Goal: Information Seeking & Learning: Learn about a topic

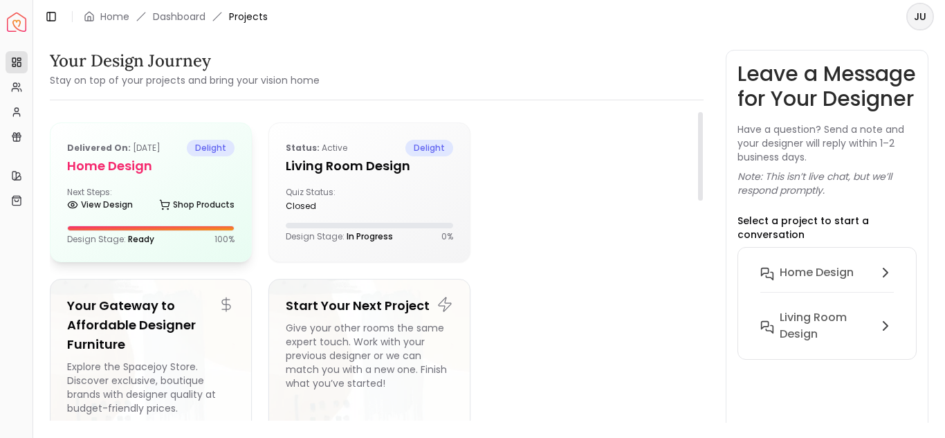
click at [138, 176] on h5 "Home Design" at bounding box center [150, 165] width 167 height 19
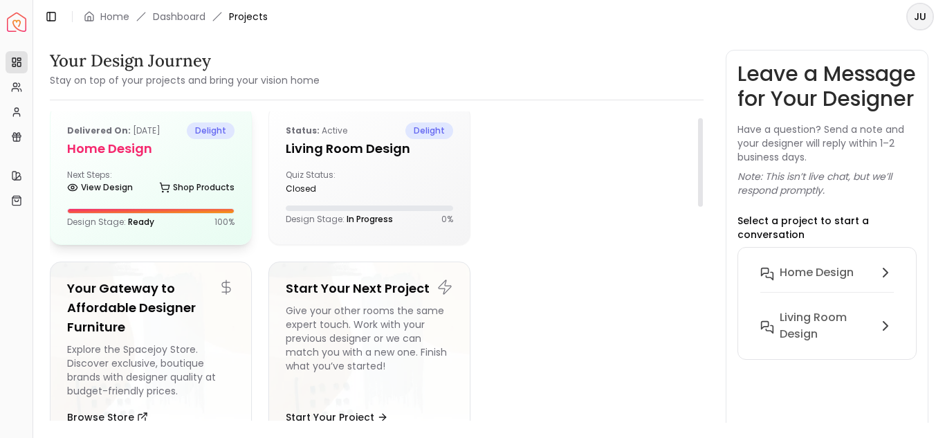
scroll to position [16, 0]
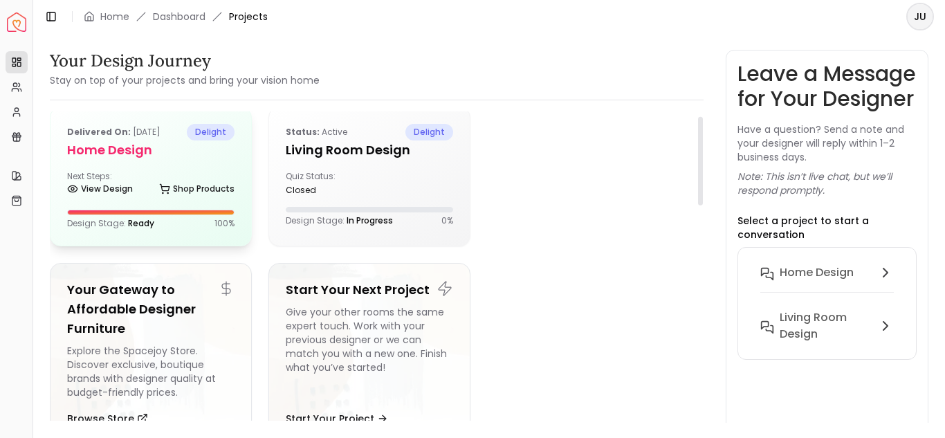
click at [157, 230] on div "Delivered on: [DATE] delight Home Design Next Steps: View Design Shop Products …" at bounding box center [151, 176] width 201 height 138
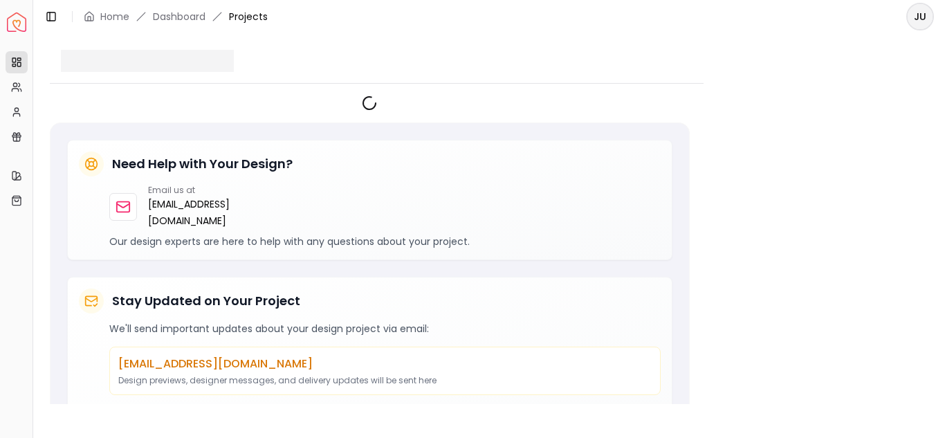
click at [129, 248] on div "Email us at hello@spacejoy.com Our design experts are here to help with any que…" at bounding box center [370, 217] width 582 height 64
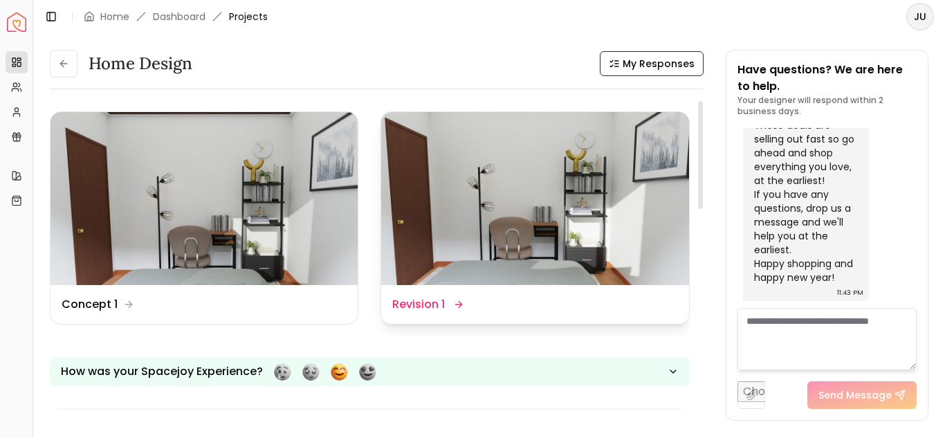
click at [522, 257] on img at bounding box center [534, 198] width 307 height 173
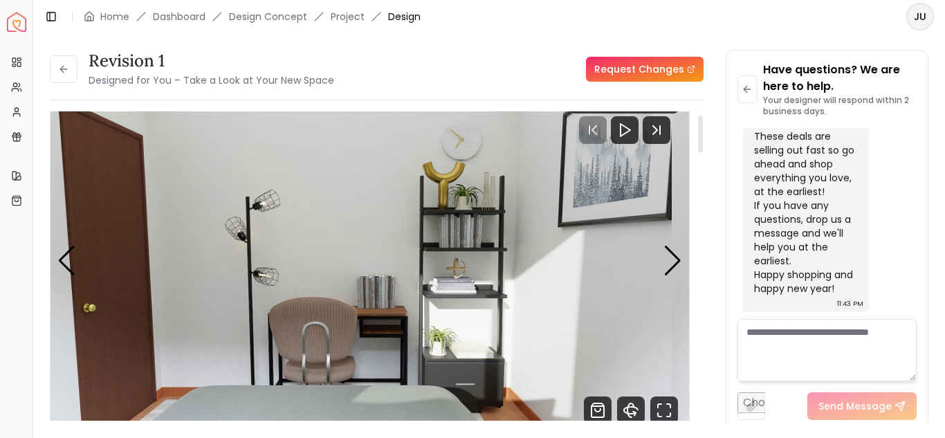
scroll to position [30, 0]
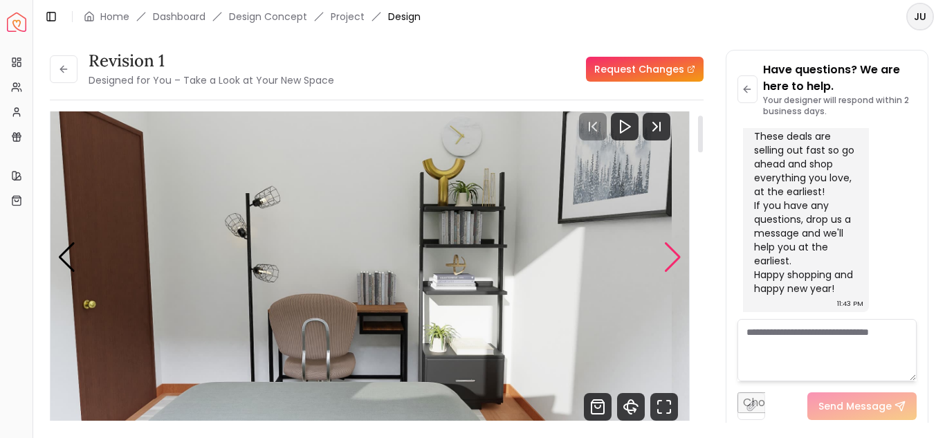
click at [663, 273] on div "Next slide" at bounding box center [672, 257] width 19 height 30
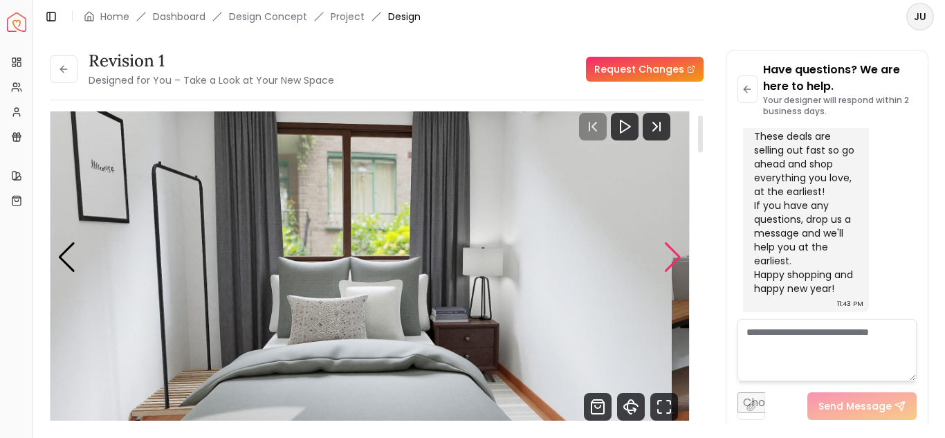
click at [666, 273] on div "Next slide" at bounding box center [672, 257] width 19 height 30
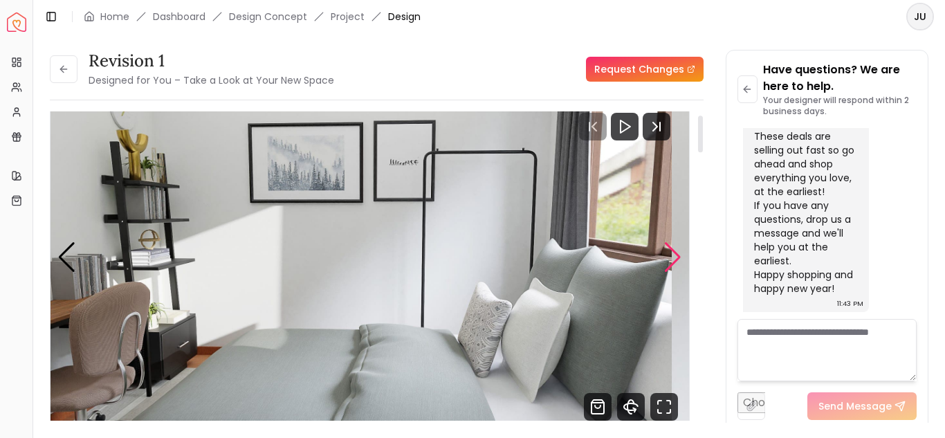
click at [666, 273] on div "Next slide" at bounding box center [672, 257] width 19 height 30
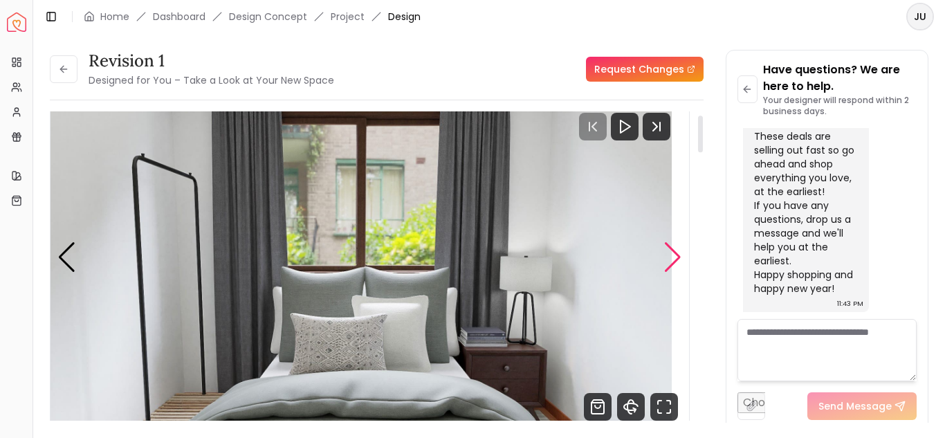
click at [666, 273] on div "Next slide" at bounding box center [672, 257] width 19 height 30
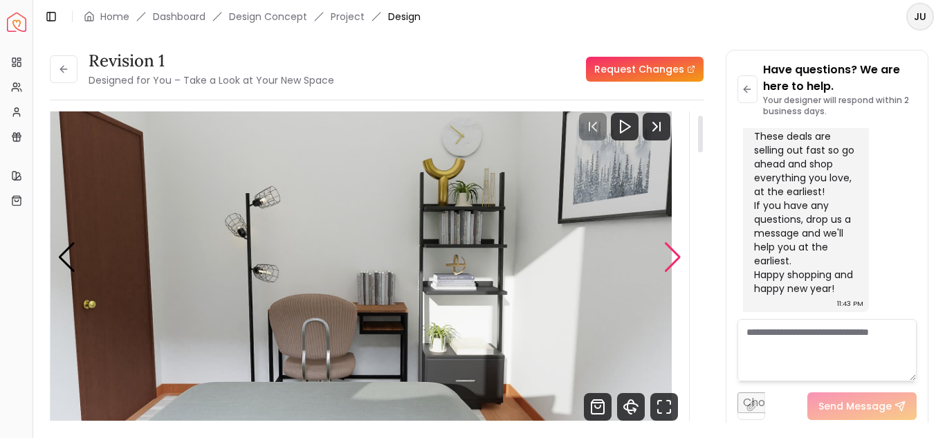
click at [666, 273] on div "Next slide" at bounding box center [672, 257] width 19 height 30
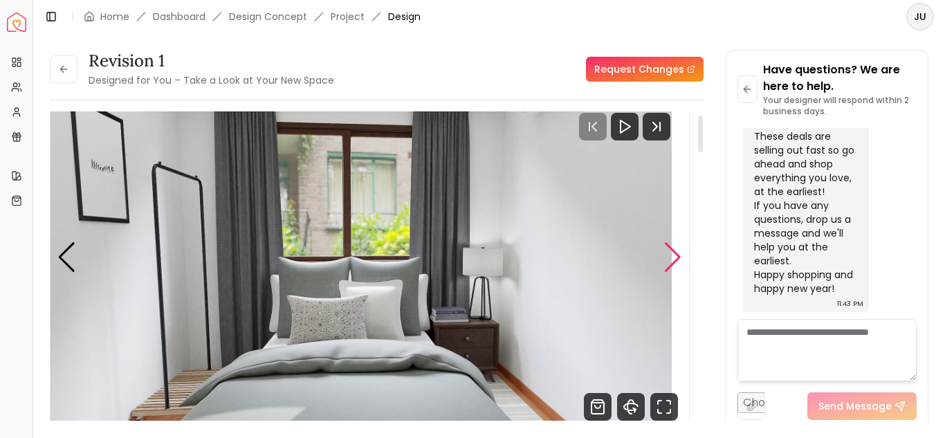
click at [666, 273] on div "Next slide" at bounding box center [672, 257] width 19 height 30
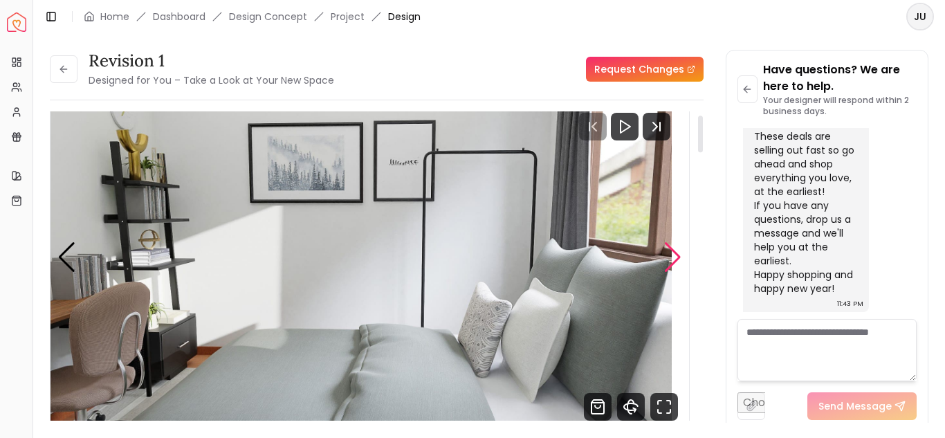
click at [666, 273] on div "Next slide" at bounding box center [672, 257] width 19 height 30
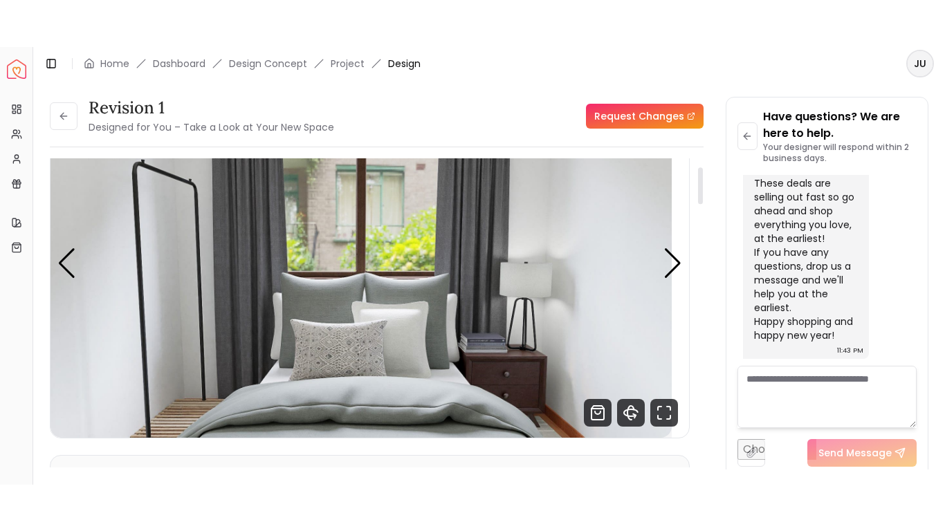
scroll to position [70, 0]
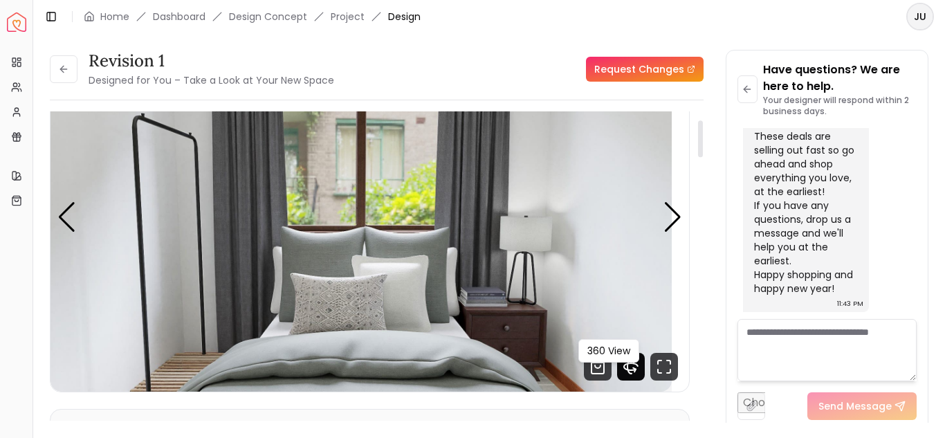
click at [617, 380] on icon "360 View" at bounding box center [631, 367] width 28 height 28
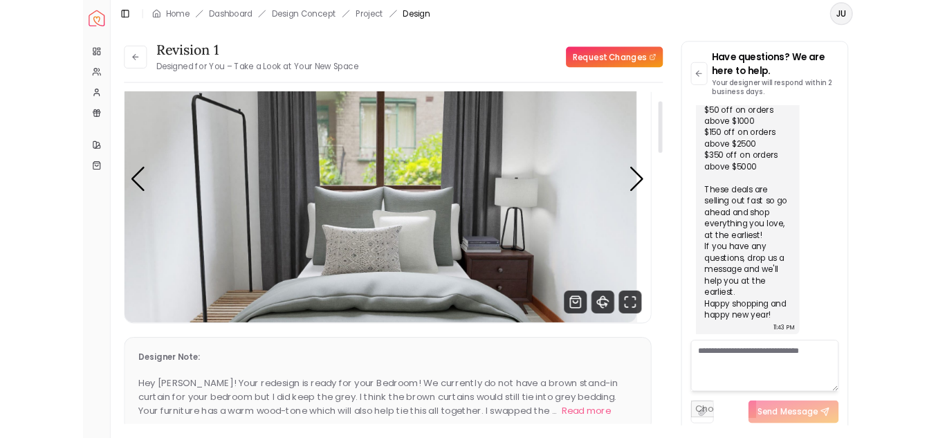
scroll to position [2690, 0]
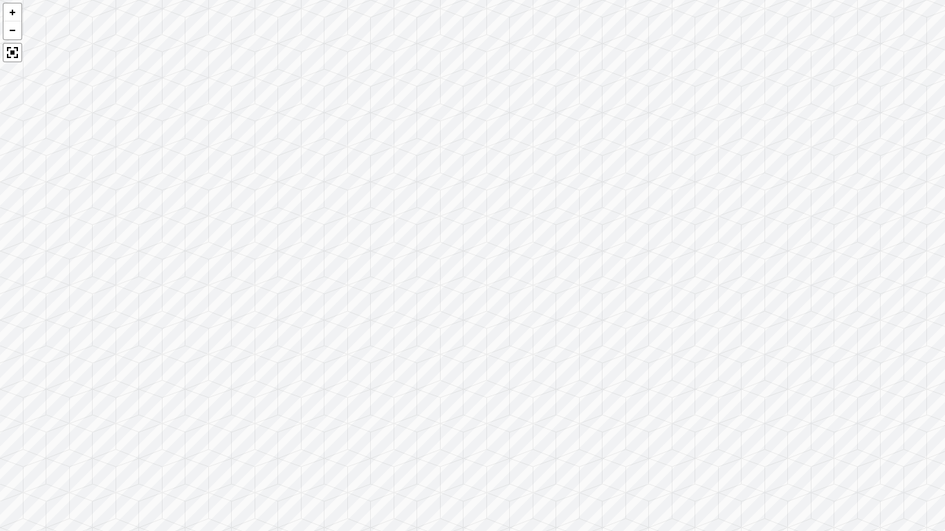
drag, startPoint x: 635, startPoint y: 383, endPoint x: 0, endPoint y: 304, distance: 640.0
click at [0, 304] on div at bounding box center [472, 265] width 945 height 531
drag, startPoint x: 558, startPoint y: 320, endPoint x: 10, endPoint y: 372, distance: 549.7
click at [10, 372] on div at bounding box center [472, 265] width 945 height 531
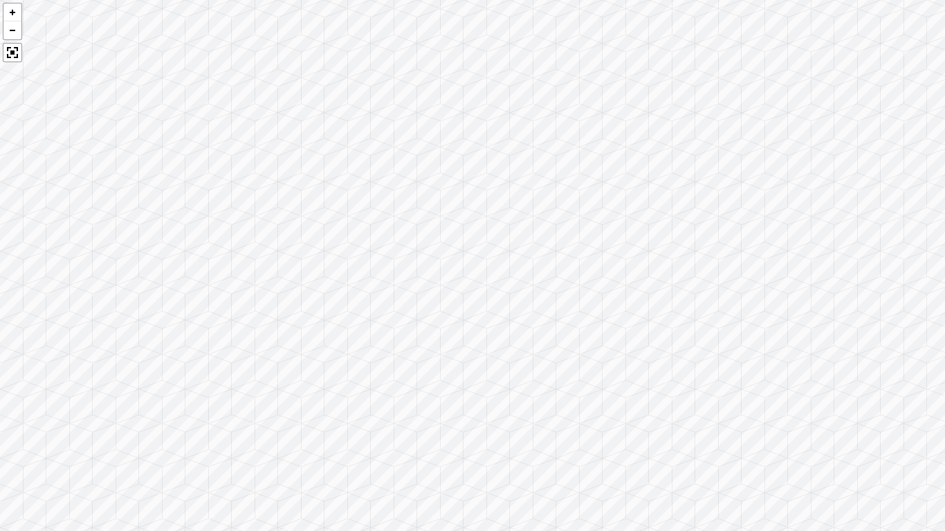
drag, startPoint x: 380, startPoint y: 380, endPoint x: 0, endPoint y: 228, distance: 409.8
click at [0, 228] on div at bounding box center [472, 265] width 945 height 531
drag, startPoint x: 805, startPoint y: 368, endPoint x: 0, endPoint y: 531, distance: 821.5
click at [0, 437] on div at bounding box center [472, 265] width 945 height 531
drag, startPoint x: 641, startPoint y: 330, endPoint x: 0, endPoint y: 288, distance: 642.7
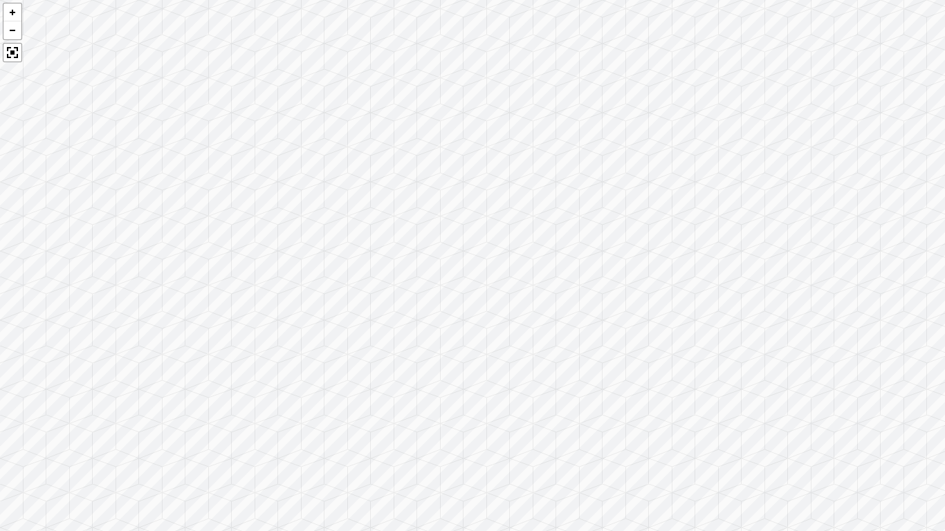
click at [0, 288] on div at bounding box center [472, 265] width 945 height 531
drag, startPoint x: 618, startPoint y: 378, endPoint x: 158, endPoint y: 324, distance: 463.3
click at [158, 324] on div at bounding box center [472, 265] width 945 height 531
drag, startPoint x: 387, startPoint y: 351, endPoint x: 214, endPoint y: 367, distance: 173.0
click at [214, 367] on div at bounding box center [472, 265] width 945 height 531
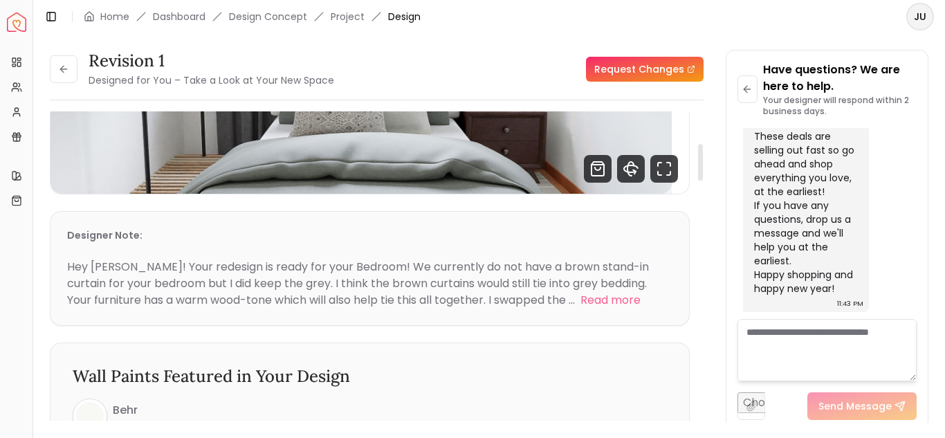
scroll to position [270, 0]
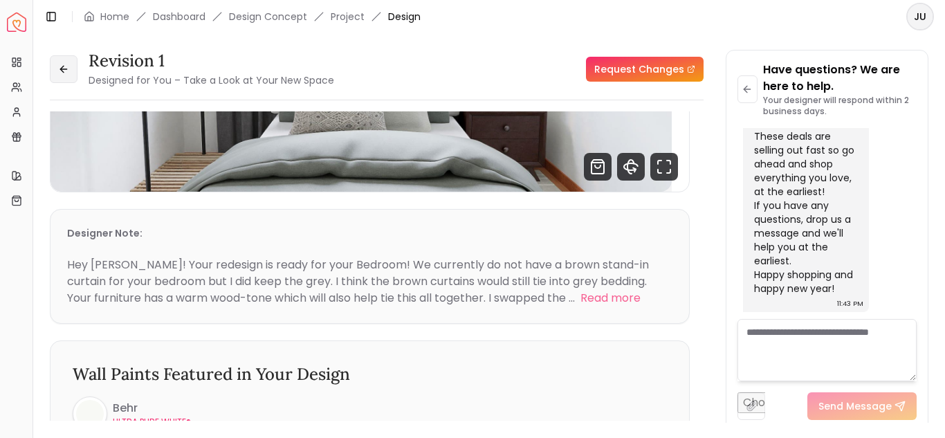
click at [69, 75] on icon at bounding box center [63, 69] width 11 height 11
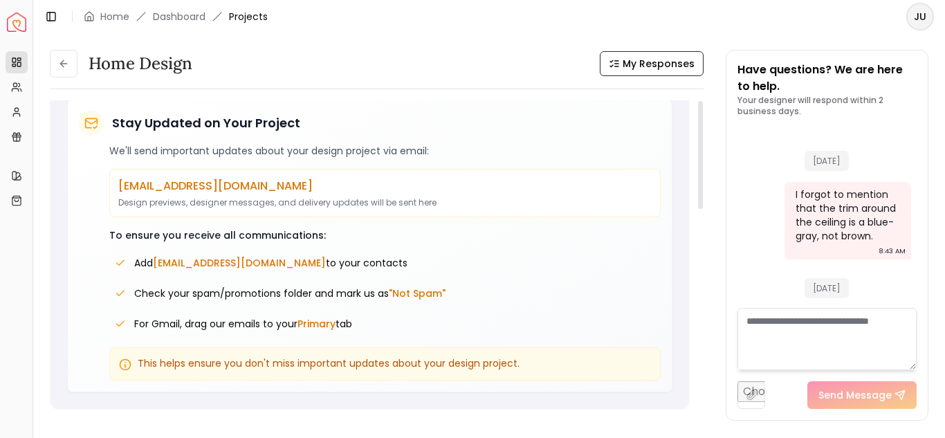
scroll to position [2776, 0]
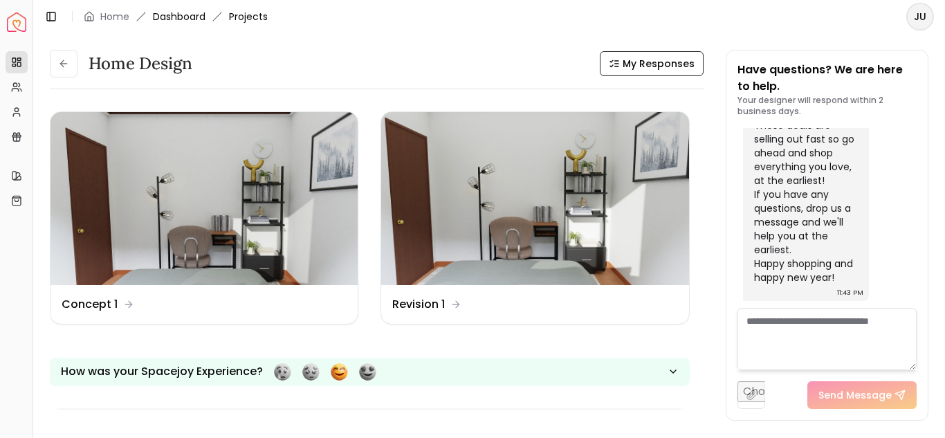
click at [205, 18] on link "Dashboard" at bounding box center [179, 17] width 53 height 14
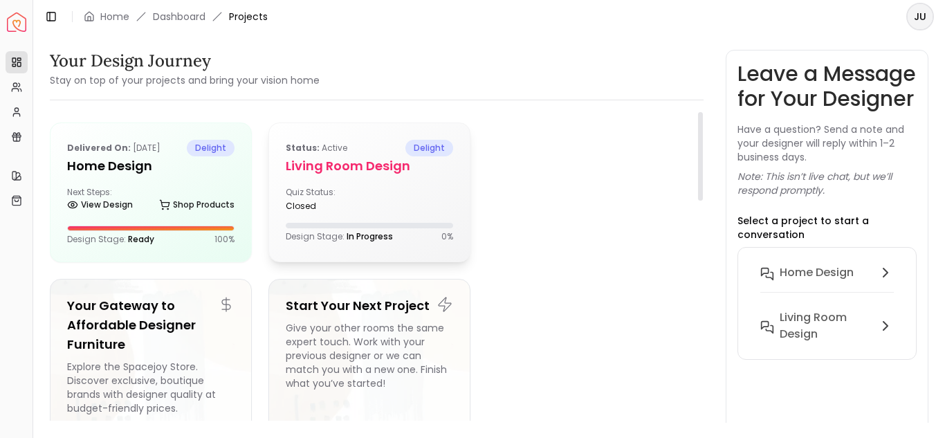
click at [369, 176] on h5 "Living Room Design" at bounding box center [369, 165] width 167 height 19
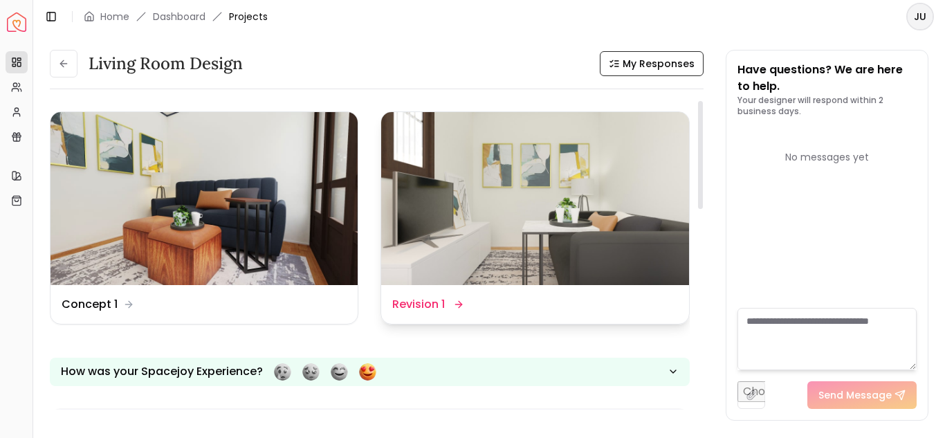
click at [515, 251] on img at bounding box center [534, 198] width 307 height 173
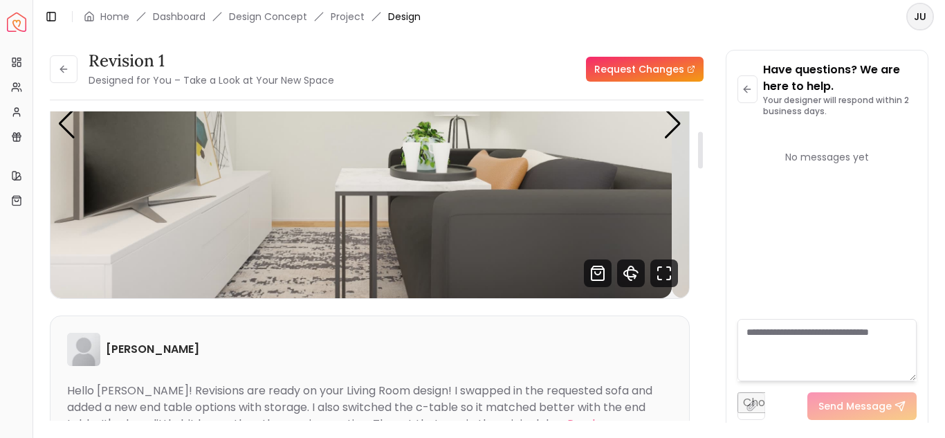
scroll to position [162, 0]
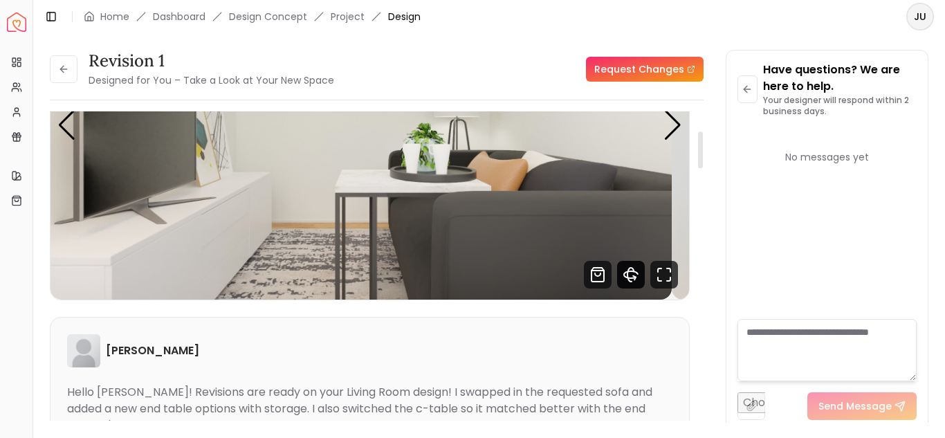
click at [624, 278] on icon "360 View" at bounding box center [631, 274] width 14 height 7
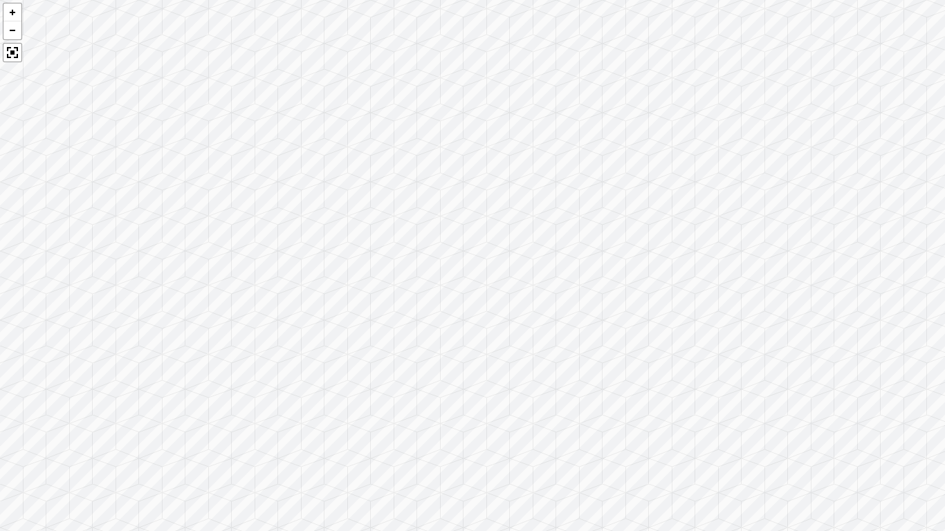
drag, startPoint x: 549, startPoint y: 304, endPoint x: 0, endPoint y: 248, distance: 551.5
click at [0, 248] on div at bounding box center [472, 265] width 945 height 531
drag, startPoint x: 387, startPoint y: 244, endPoint x: 0, endPoint y: 447, distance: 436.6
click at [0, 437] on div at bounding box center [472, 265] width 945 height 531
drag, startPoint x: 584, startPoint y: 452, endPoint x: 0, endPoint y: 282, distance: 608.4
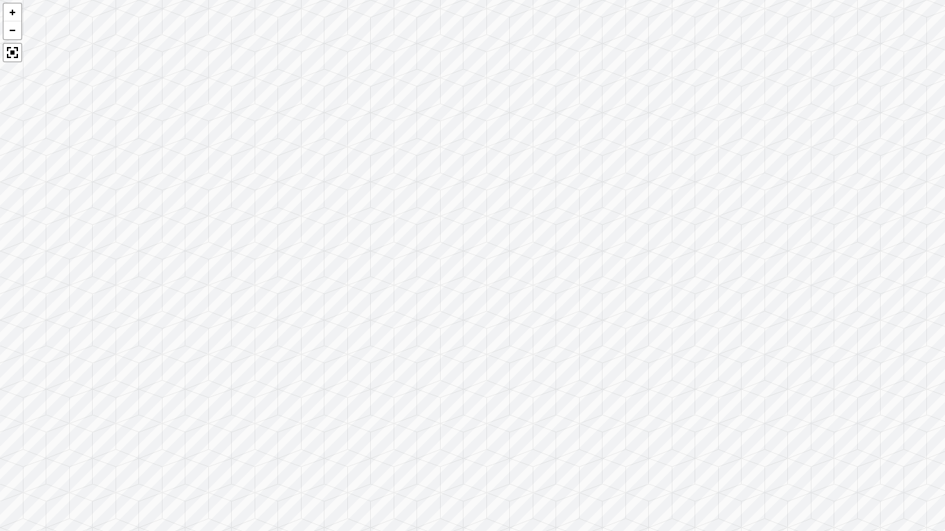
click at [0, 282] on div at bounding box center [472, 265] width 945 height 531
drag, startPoint x: 533, startPoint y: 394, endPoint x: 0, endPoint y: 342, distance: 535.8
click at [0, 342] on div at bounding box center [472, 265] width 945 height 531
drag, startPoint x: 320, startPoint y: 369, endPoint x: 0, endPoint y: 384, distance: 320.0
click at [0, 384] on div at bounding box center [472, 265] width 945 height 531
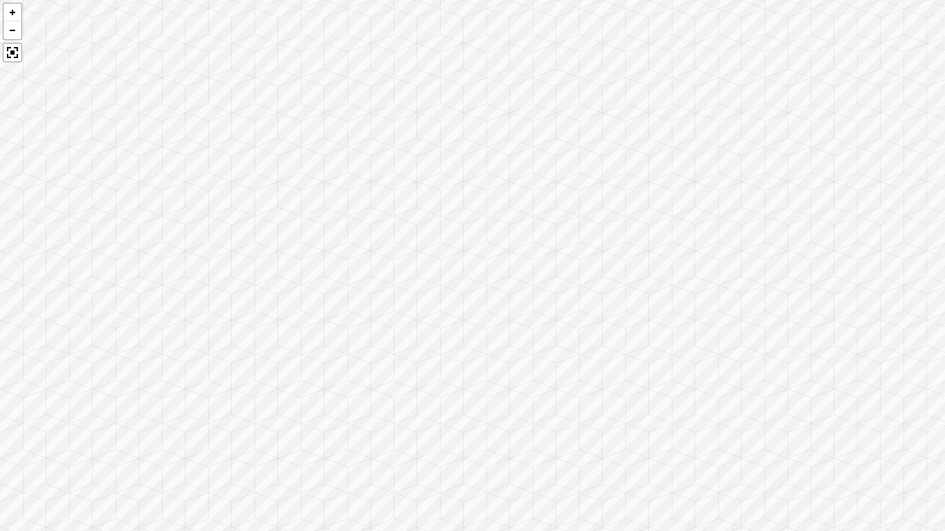
drag, startPoint x: 651, startPoint y: 304, endPoint x: 0, endPoint y: 281, distance: 651.4
click at [0, 281] on div at bounding box center [472, 265] width 945 height 531
drag, startPoint x: 197, startPoint y: 382, endPoint x: 197, endPoint y: 368, distance: 13.8
click at [197, 368] on div at bounding box center [472, 265] width 945 height 531
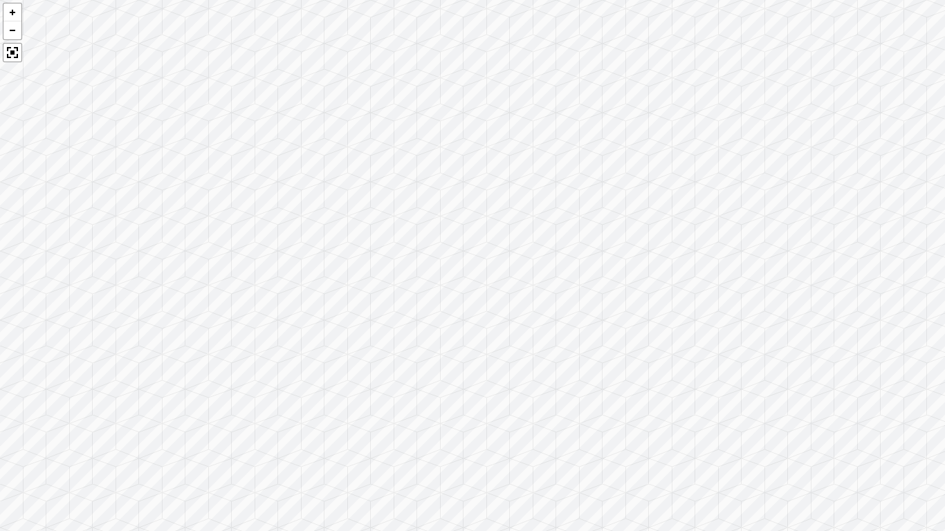
drag, startPoint x: 197, startPoint y: 368, endPoint x: 221, endPoint y: 292, distance: 79.9
click at [221, 292] on div at bounding box center [472, 265] width 945 height 531
drag, startPoint x: 355, startPoint y: 331, endPoint x: 14, endPoint y: 499, distance: 379.9
click at [14, 437] on div at bounding box center [472, 265] width 945 height 531
drag, startPoint x: 522, startPoint y: 491, endPoint x: 248, endPoint y: 516, distance: 275.8
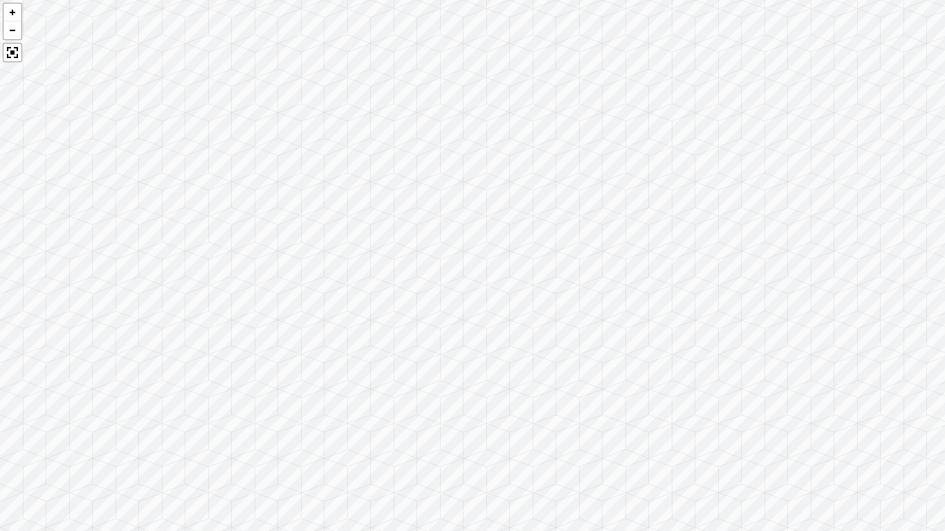
click at [248, 437] on div at bounding box center [472, 265] width 945 height 531
click at [352, 437] on div at bounding box center [472, 265] width 945 height 531
drag, startPoint x: 354, startPoint y: 501, endPoint x: 167, endPoint y: 488, distance: 187.3
click at [167, 437] on div at bounding box center [472, 265] width 945 height 531
drag, startPoint x: 392, startPoint y: 270, endPoint x: 0, endPoint y: 192, distance: 399.8
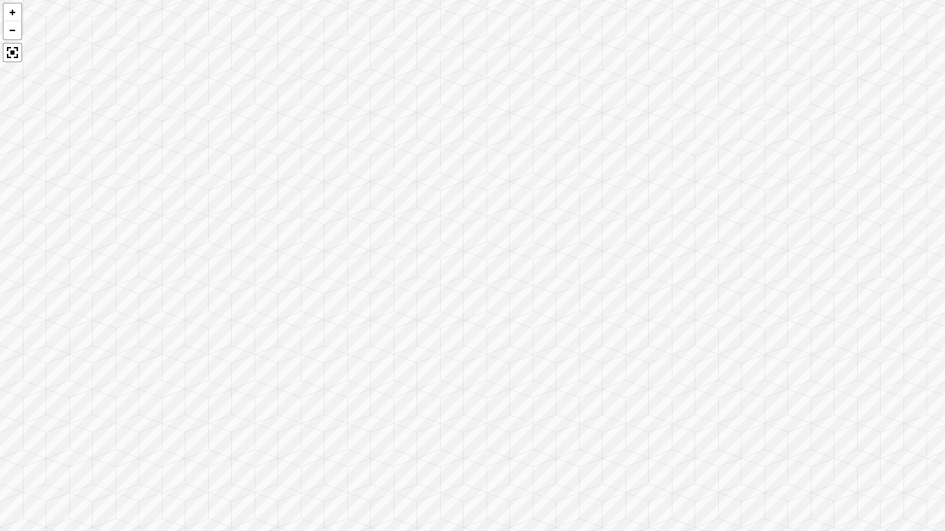
click at [0, 192] on div at bounding box center [472, 265] width 945 height 531
drag, startPoint x: 336, startPoint y: 138, endPoint x: 0, endPoint y: 105, distance: 337.1
click at [0, 105] on div at bounding box center [472, 265] width 945 height 531
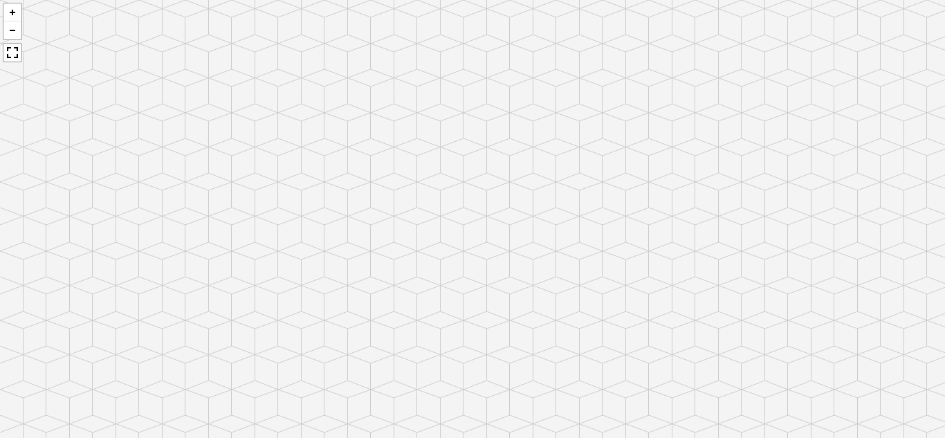
scroll to position [340, 0]
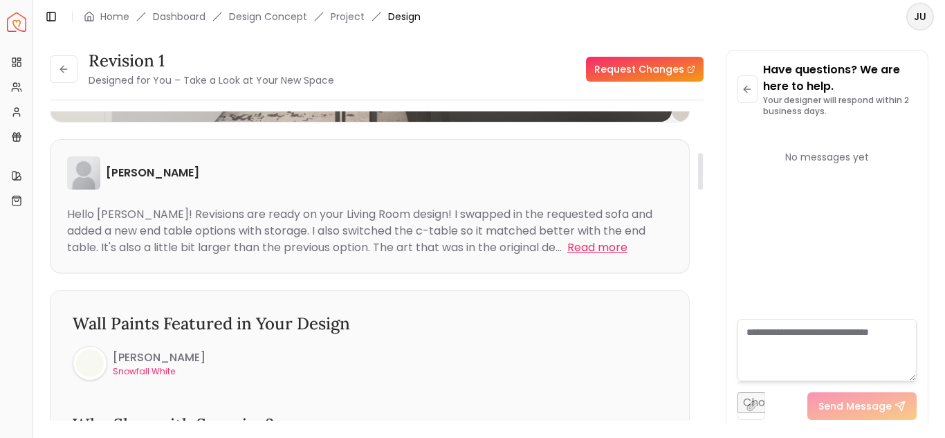
click at [567, 256] on button "Read more" at bounding box center [597, 247] width 60 height 17
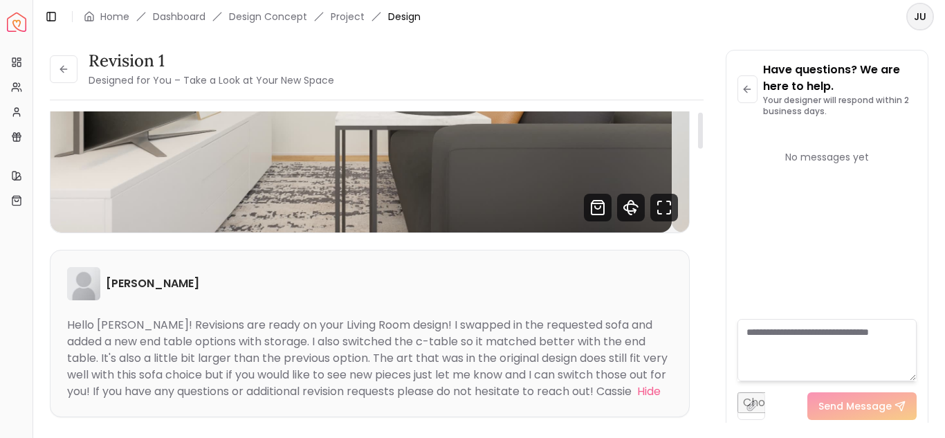
scroll to position [0, 0]
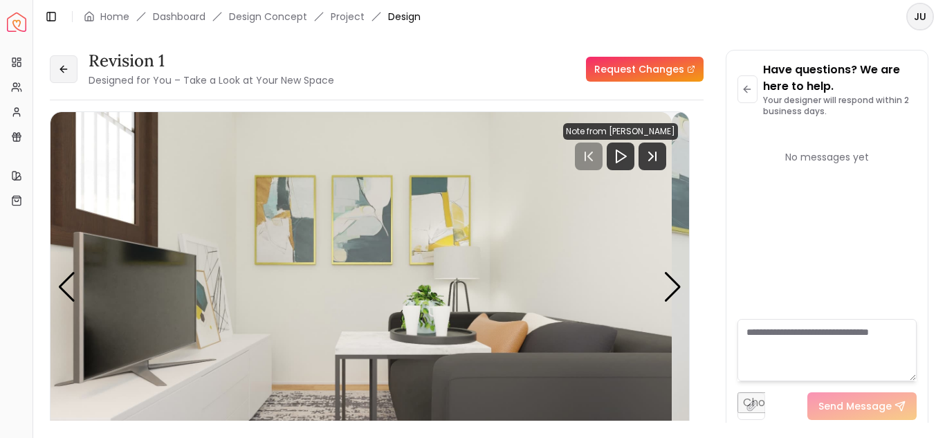
click at [66, 69] on icon at bounding box center [63, 69] width 6 height 0
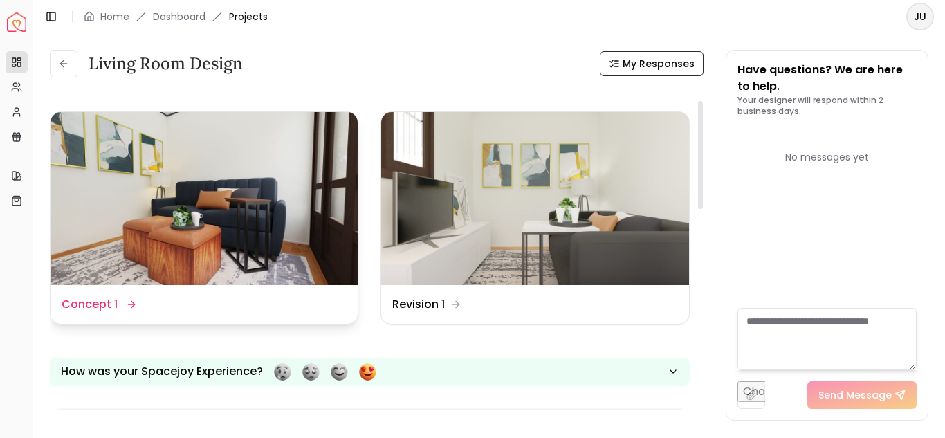
click at [304, 242] on img at bounding box center [204, 198] width 307 height 173
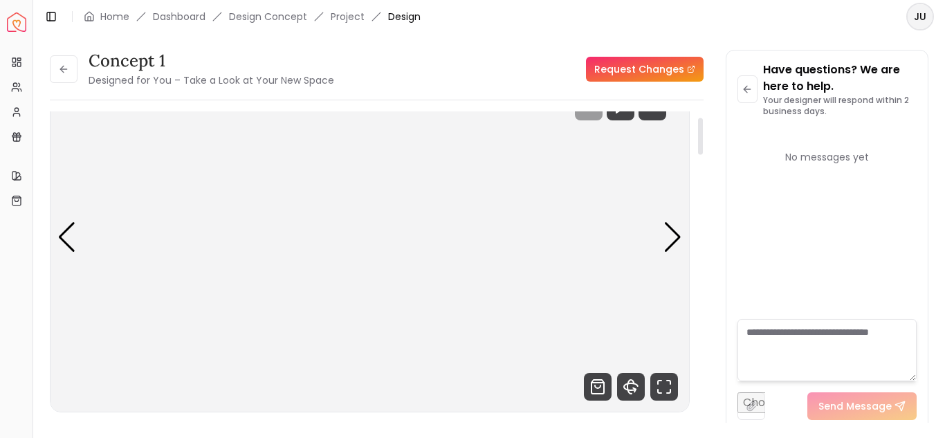
scroll to position [49, 0]
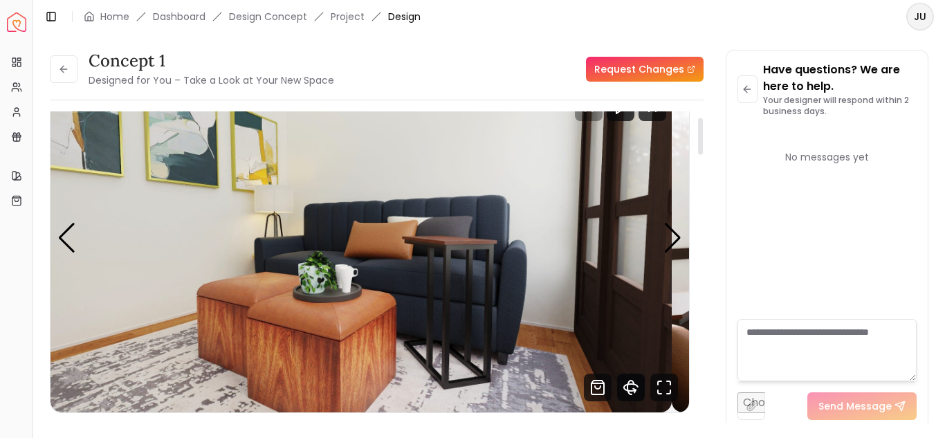
click at [617, 401] on icon "360 View" at bounding box center [631, 388] width 28 height 28
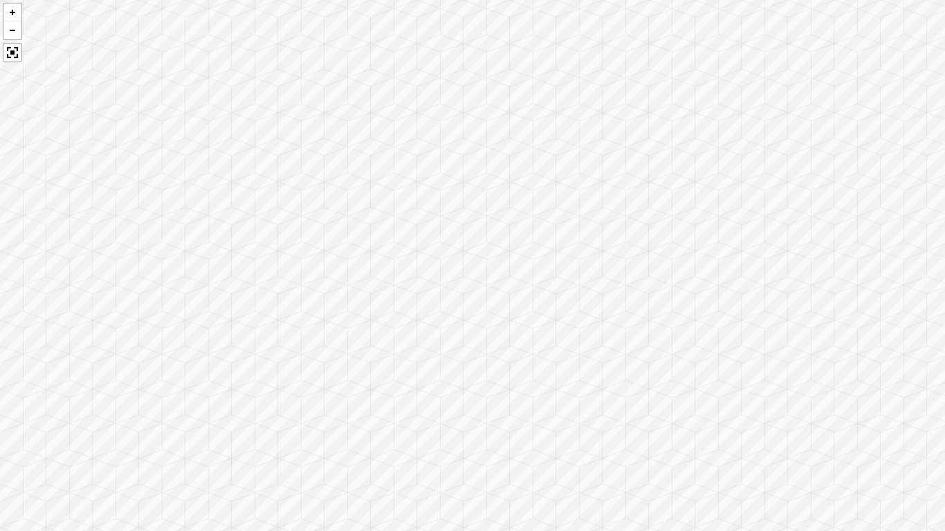
drag, startPoint x: 641, startPoint y: 407, endPoint x: 0, endPoint y: 365, distance: 642.0
click at [0, 365] on div at bounding box center [472, 265] width 945 height 531
drag, startPoint x: 641, startPoint y: 254, endPoint x: 0, endPoint y: 112, distance: 656.1
click at [0, 112] on div at bounding box center [472, 265] width 945 height 531
drag, startPoint x: 540, startPoint y: 107, endPoint x: 0, endPoint y: 241, distance: 556.2
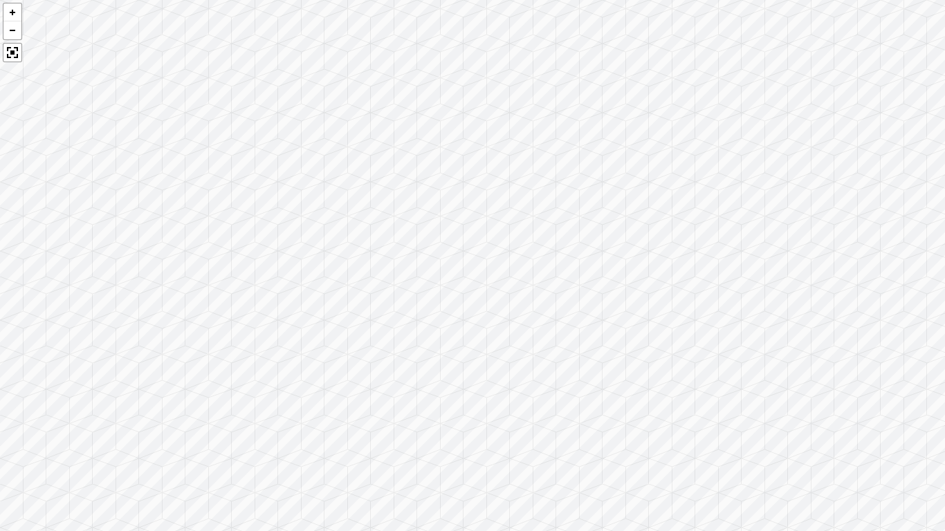
click at [0, 241] on div at bounding box center [472, 265] width 945 height 531
drag, startPoint x: 708, startPoint y: 194, endPoint x: 116, endPoint y: 231, distance: 594.1
click at [116, 231] on div at bounding box center [472, 265] width 945 height 531
drag, startPoint x: 329, startPoint y: 531, endPoint x: 944, endPoint y: 350, distance: 641.0
click at [944, 350] on div at bounding box center [472, 265] width 945 height 531
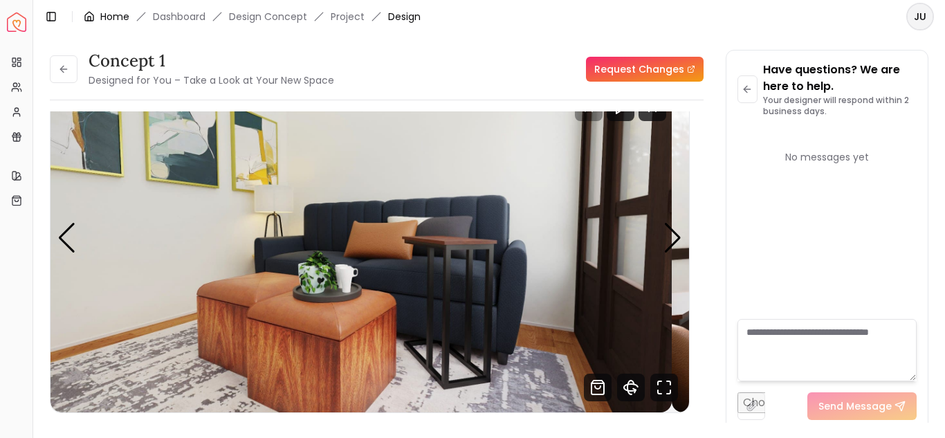
click at [129, 23] on link "Home" at bounding box center [114, 17] width 29 height 14
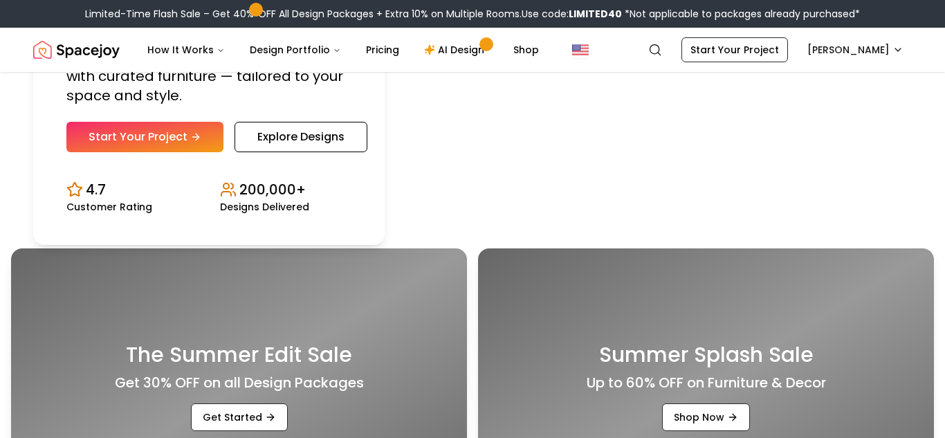
scroll to position [199, 0]
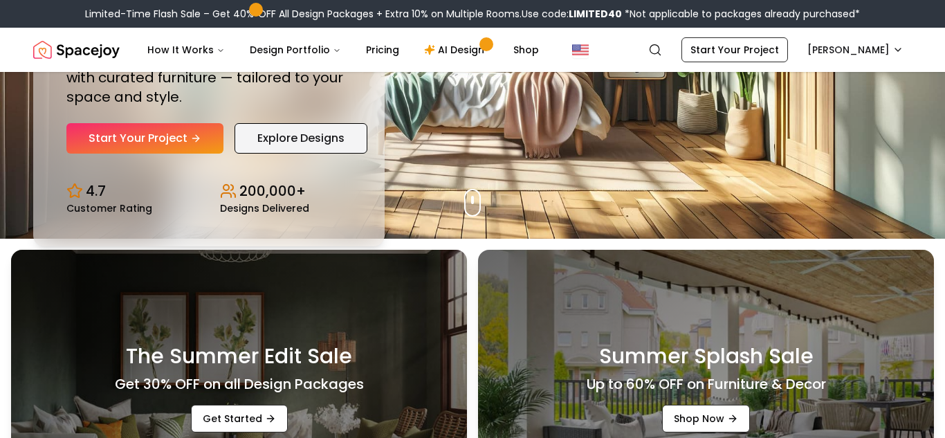
click at [349, 154] on link "Explore Designs" at bounding box center [301, 138] width 133 height 30
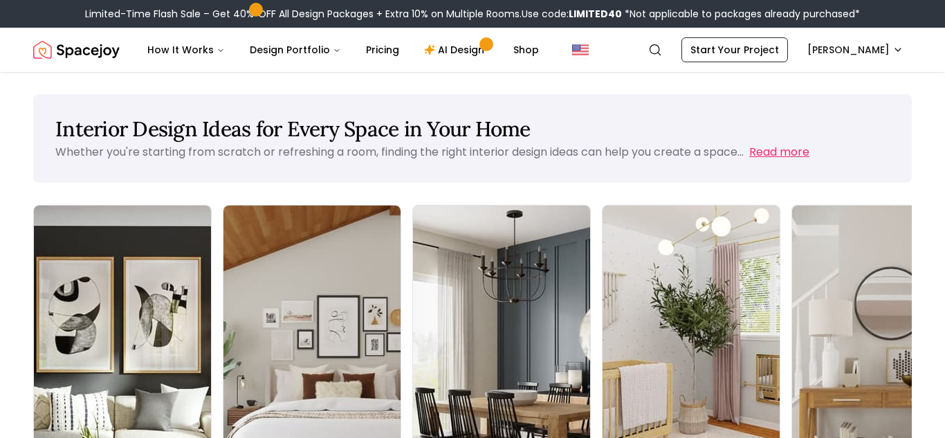
click at [749, 160] on button "Read more" at bounding box center [779, 152] width 60 height 17
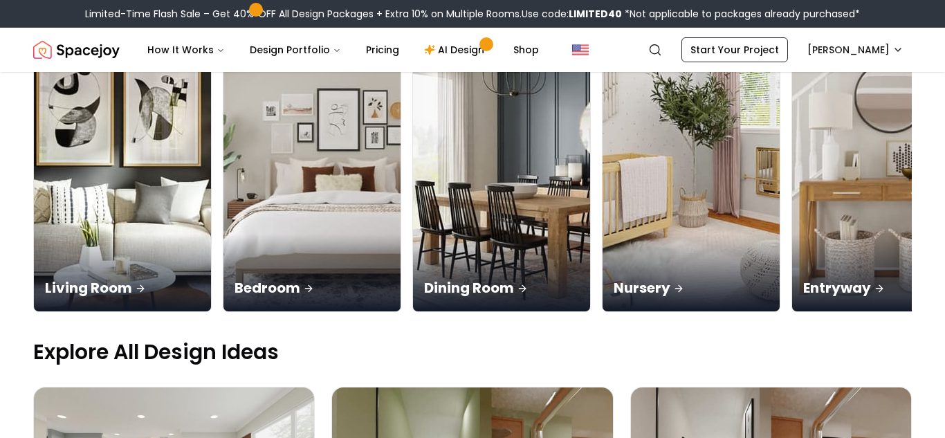
scroll to position [346, 0]
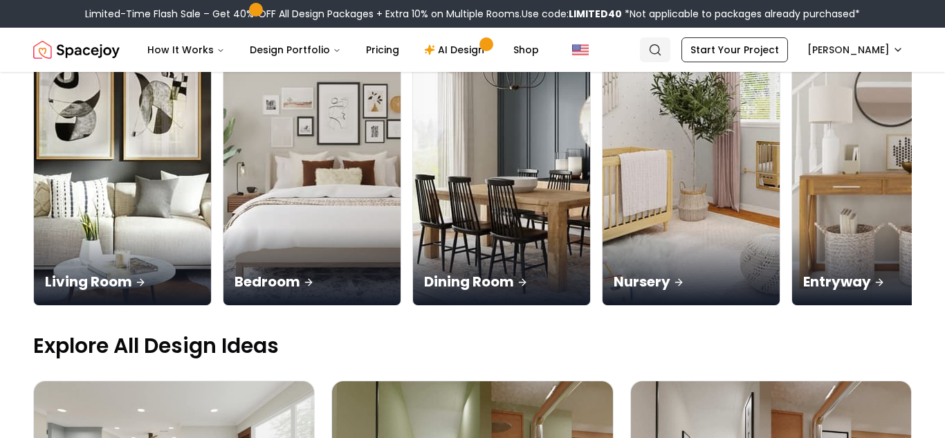
click at [659, 54] on circle "Global" at bounding box center [654, 49] width 9 height 9
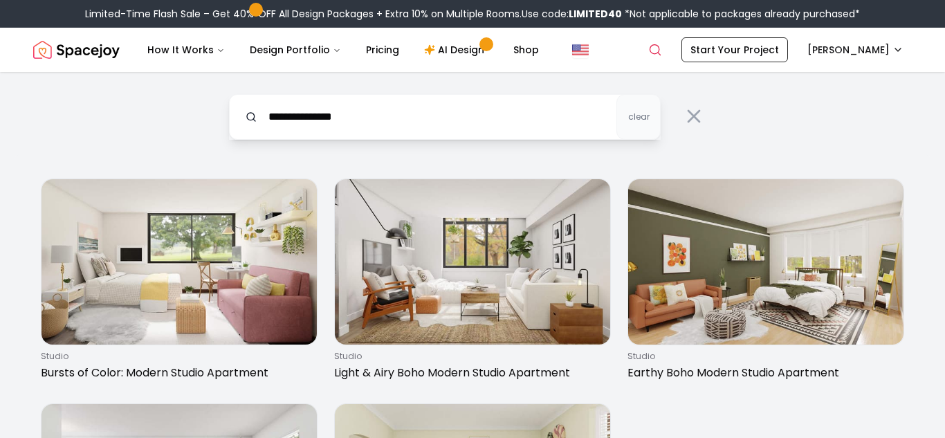
drag, startPoint x: 346, startPoint y: 190, endPoint x: 138, endPoint y: 149, distance: 211.4
click at [138, 149] on div "**********" at bounding box center [472, 385] width 945 height 627
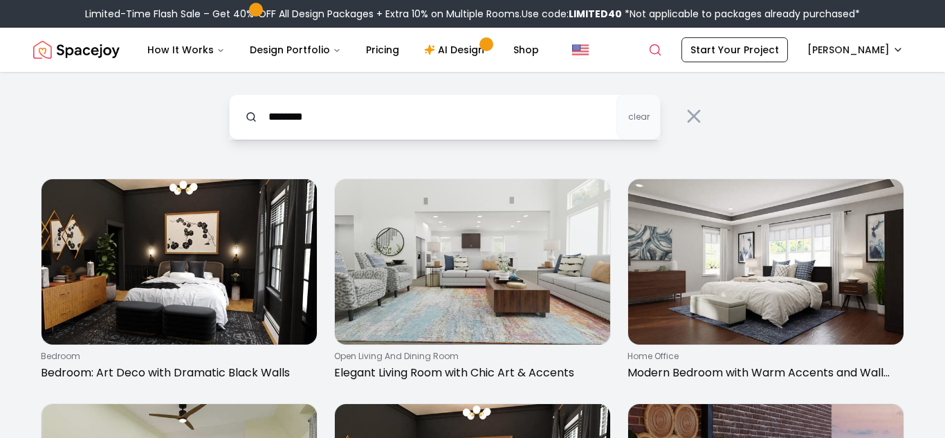
drag, startPoint x: 294, startPoint y: 183, endPoint x: 59, endPoint y: 123, distance: 242.0
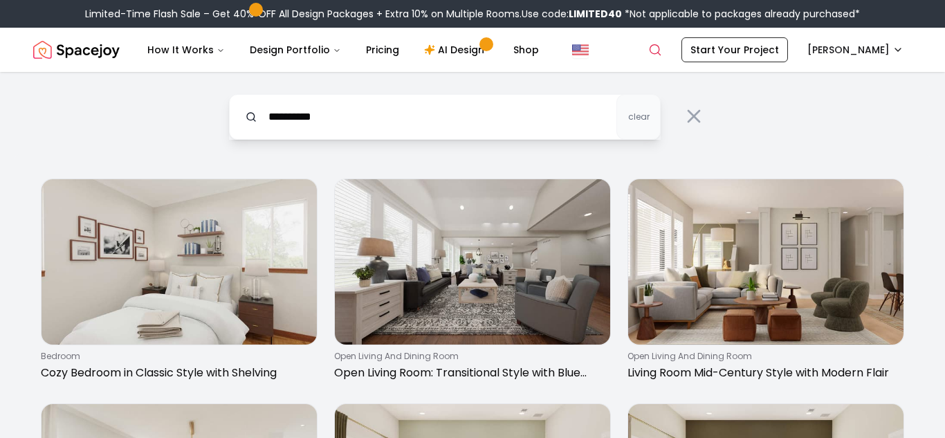
click at [438, 140] on input "**********" at bounding box center [445, 117] width 432 height 46
click at [543, 140] on input "****" at bounding box center [445, 117] width 432 height 46
type input "****"
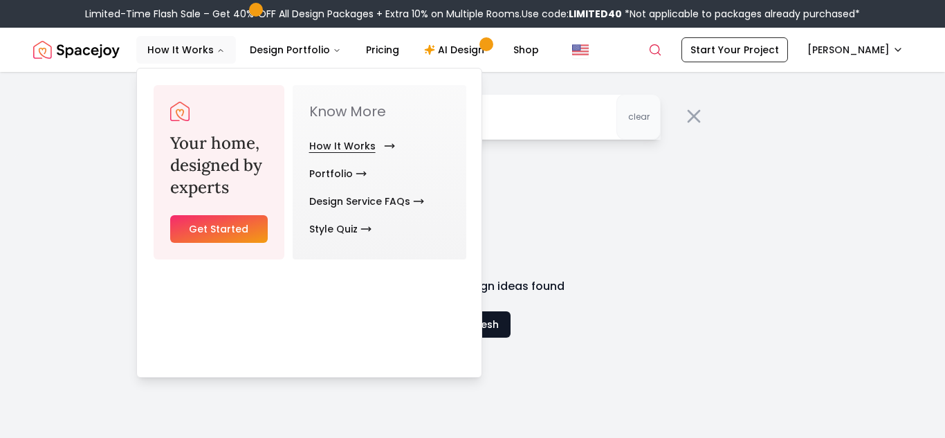
click at [380, 160] on link "How It Works" at bounding box center [349, 146] width 80 height 28
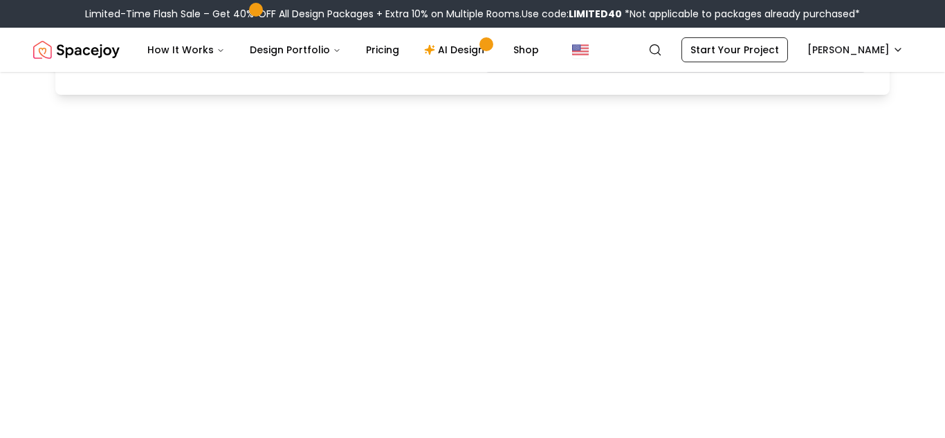
scroll to position [1304, 0]
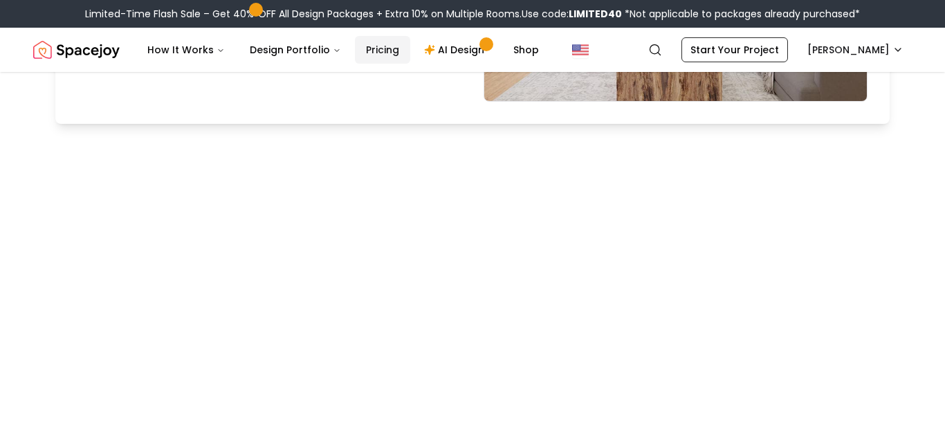
click at [410, 59] on link "Pricing" at bounding box center [382, 50] width 55 height 28
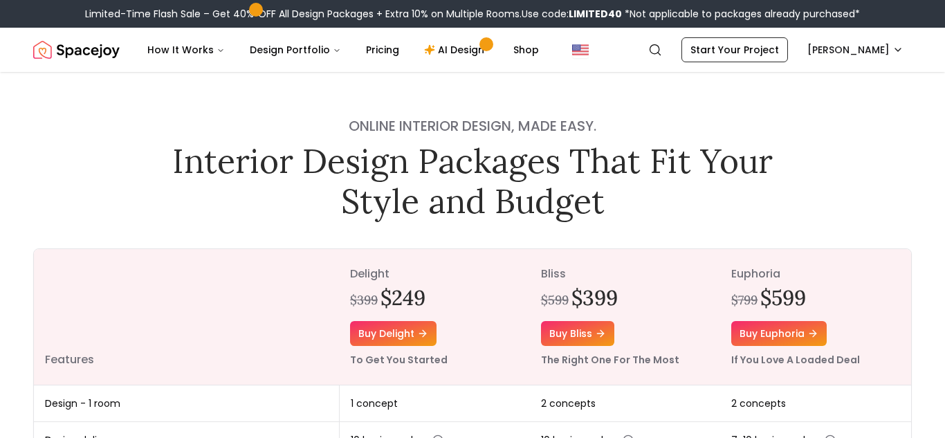
click at [499, 64] on link "AI Design" at bounding box center [456, 50] width 86 height 28
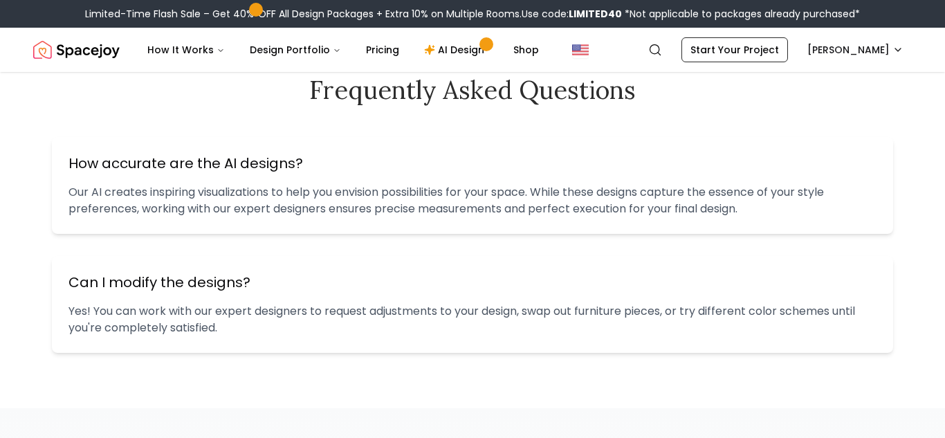
scroll to position [1642, 0]
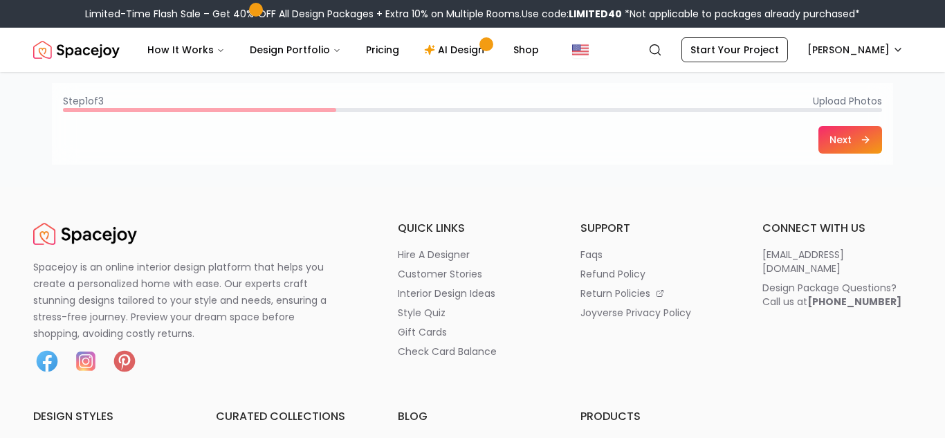
scroll to position [487, 0]
